Goal: Information Seeking & Learning: Learn about a topic

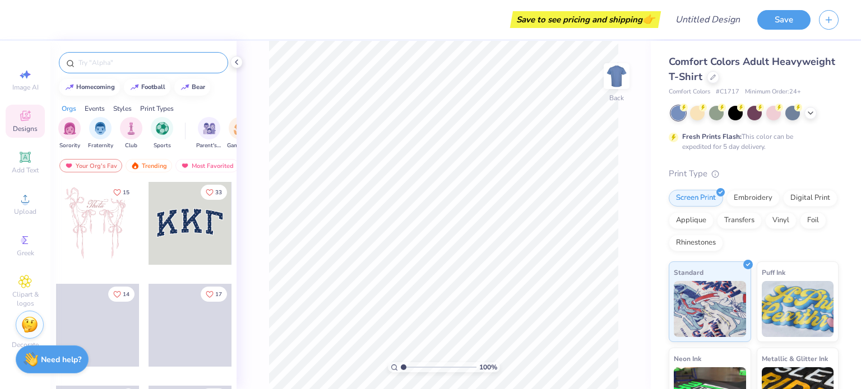
click at [122, 56] on div at bounding box center [143, 62] width 169 height 21
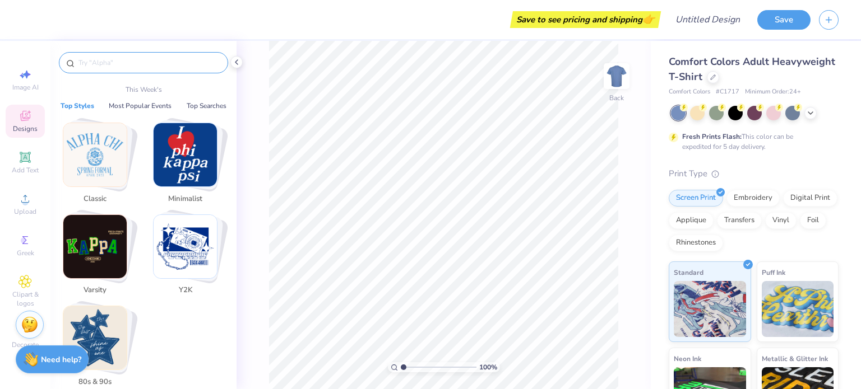
click at [121, 64] on input "text" at bounding box center [148, 62] width 143 height 11
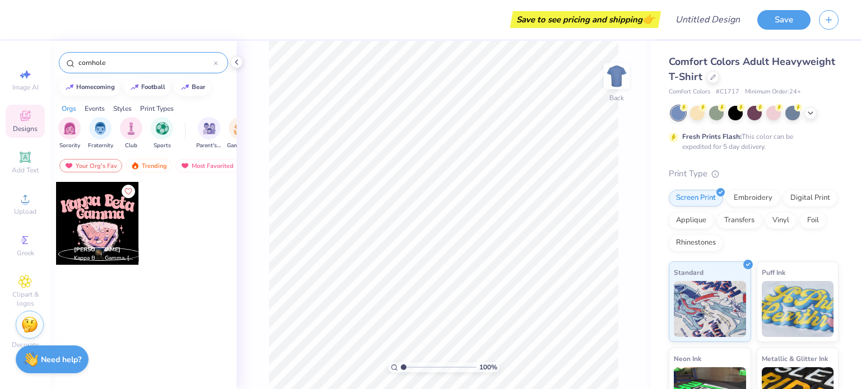
type input "cornhole"
click at [162, 126] on img "filter for Sports" at bounding box center [162, 127] width 13 height 13
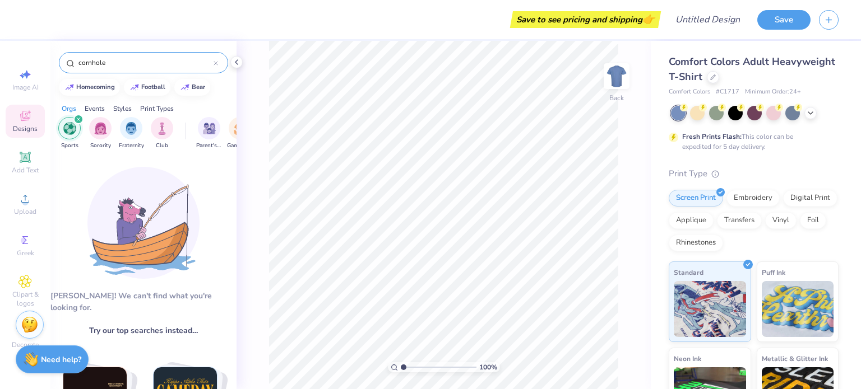
click at [80, 119] on icon "filter for Sports" at bounding box center [78, 119] width 4 height 4
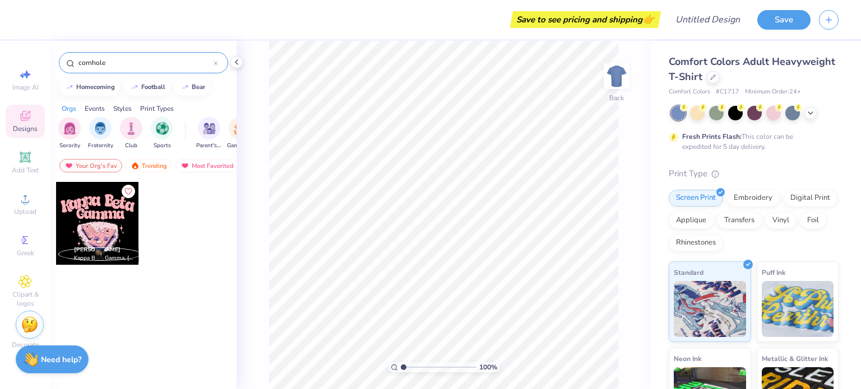
click at [103, 107] on div "Events" at bounding box center [95, 109] width 20 height 10
click at [68, 132] on img "filter for Parent's Weekend" at bounding box center [70, 127] width 13 height 13
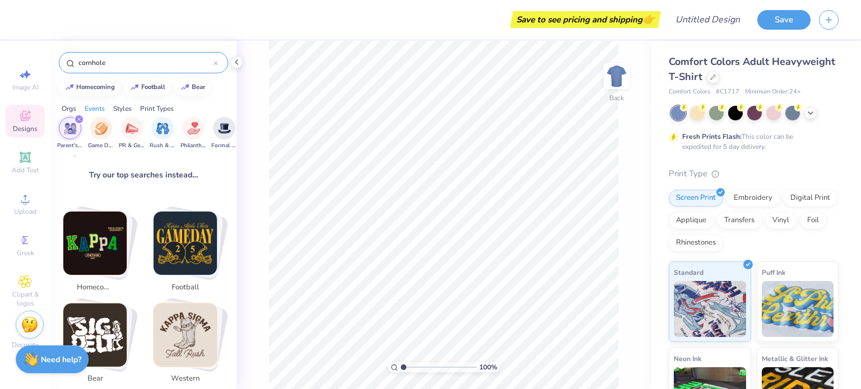
scroll to position [273, 0]
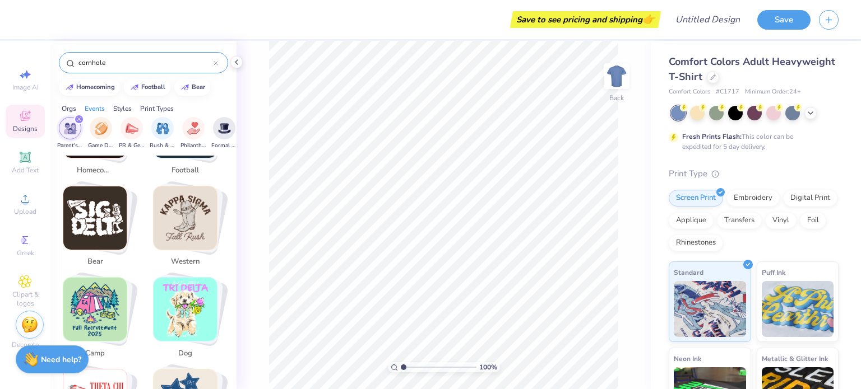
drag, startPoint x: 113, startPoint y: 71, endPoint x: 58, endPoint y: 66, distance: 55.1
click at [58, 66] on div "cornhole" at bounding box center [143, 60] width 186 height 38
drag, startPoint x: 116, startPoint y: 62, endPoint x: 57, endPoint y: 63, distance: 59.4
click at [57, 63] on div "cornhole" at bounding box center [143, 60] width 186 height 38
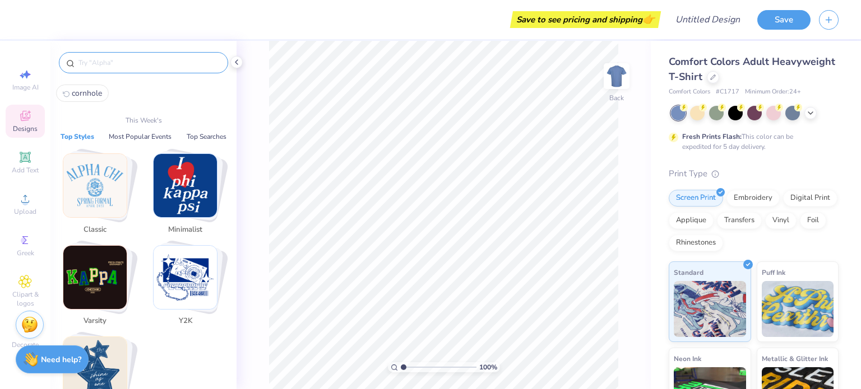
click at [168, 190] on img "Stack Card Button Minimalist" at bounding box center [185, 185] width 63 height 63
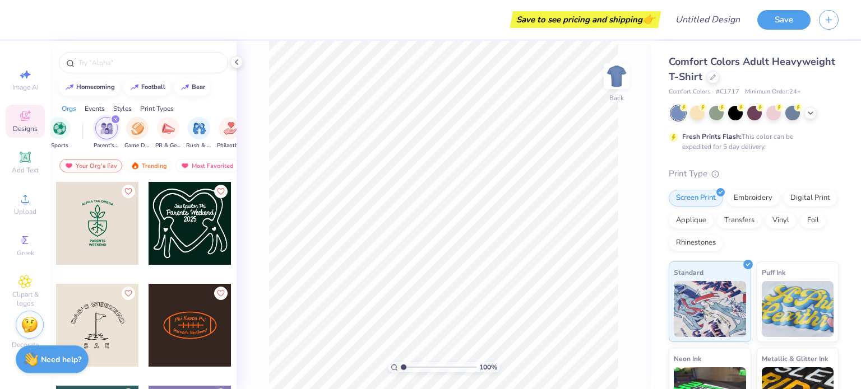
scroll to position [0, 89]
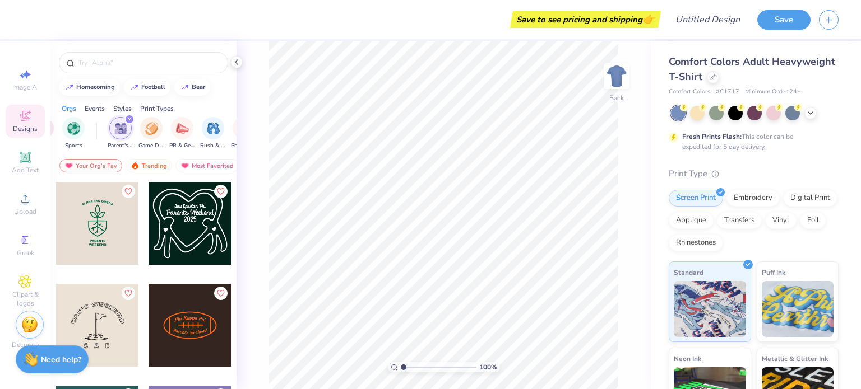
click at [116, 127] on img "filter for Parent's Weekend" at bounding box center [120, 128] width 13 height 13
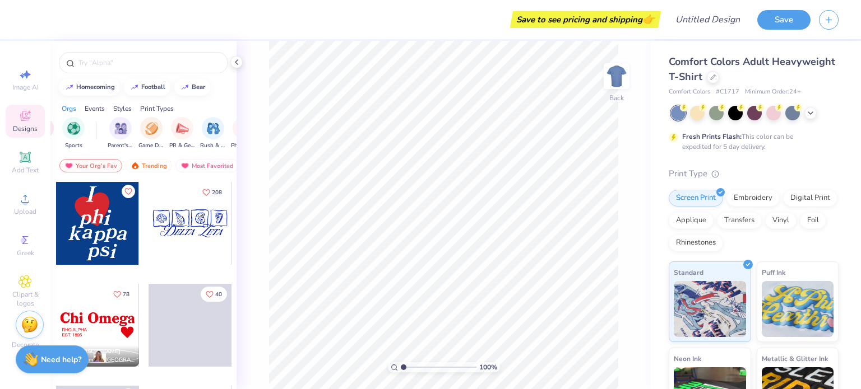
click at [116, 127] on img "filter for Parent's Weekend" at bounding box center [120, 128] width 13 height 13
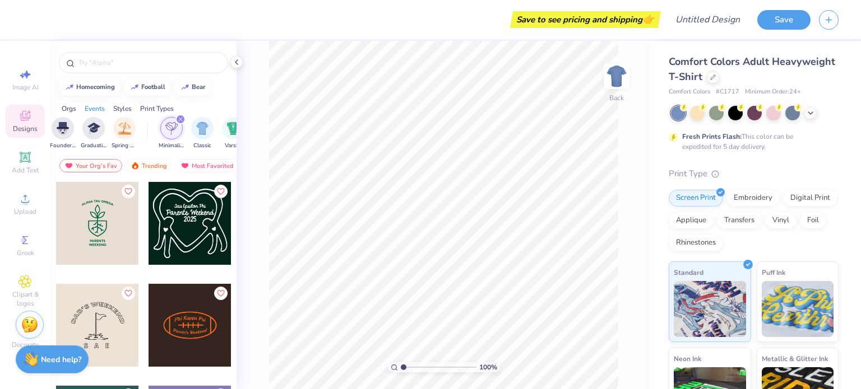
scroll to position [0, 486]
click at [177, 120] on icon "filter for Minimalist" at bounding box center [179, 119] width 4 height 4
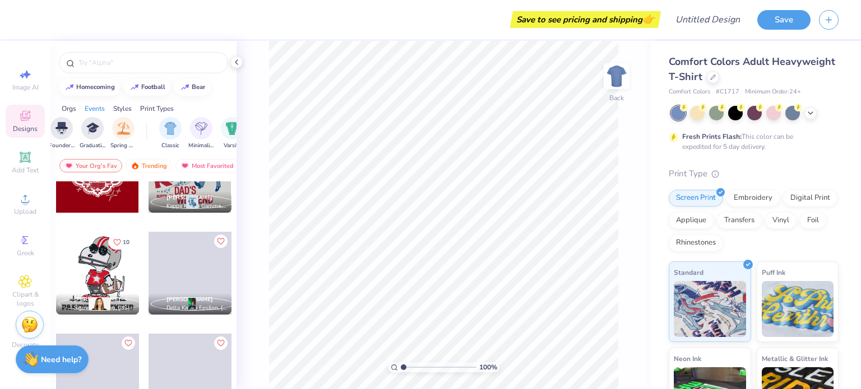
scroll to position [1499, 0]
